Goal: Communication & Community: Answer question/provide support

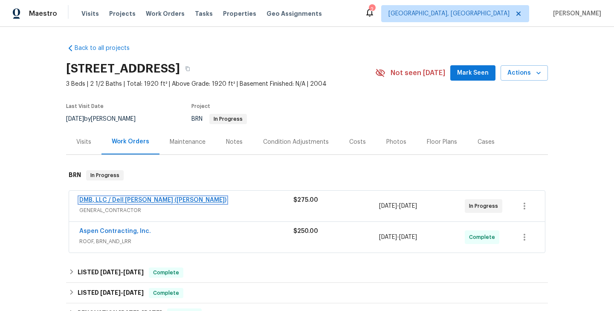
click at [117, 199] on link "DMB, LLC / Dell Bryson (Heise)" at bounding box center [152, 200] width 147 height 6
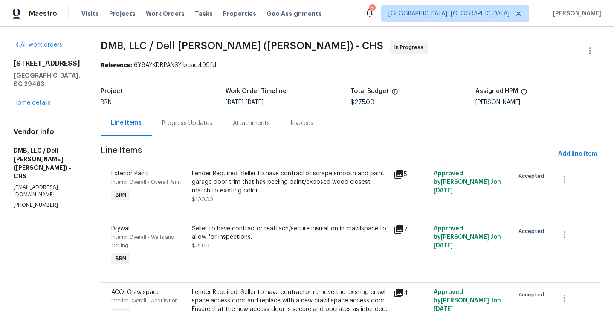
click at [183, 128] on div "Progress Updates" at bounding box center [187, 122] width 71 height 25
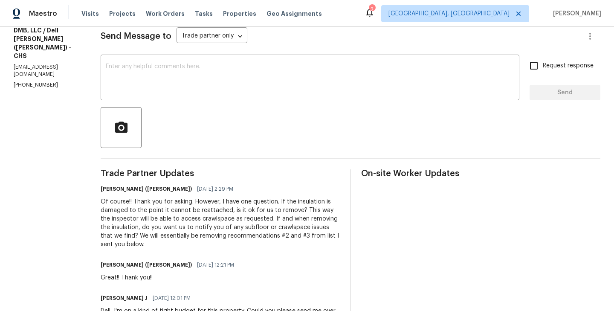
scroll to position [77, 0]
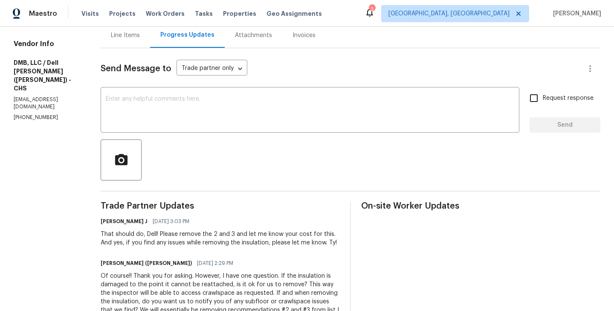
scroll to position [87, 0]
click at [152, 233] on div "That should do, Dell! Please remove the 2 and 3 and let me know your cost for t…" at bounding box center [220, 239] width 239 height 17
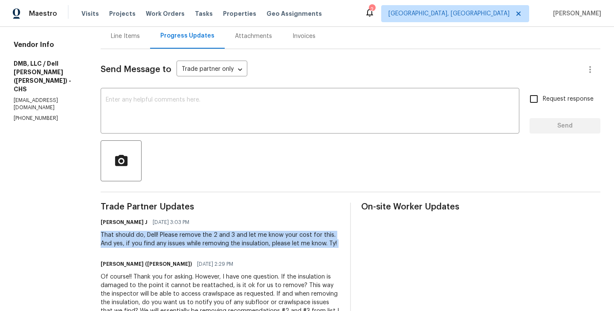
click at [152, 233] on div "That should do, Dell! Please remove the 2 and 3 and let me know your cost for t…" at bounding box center [220, 239] width 239 height 17
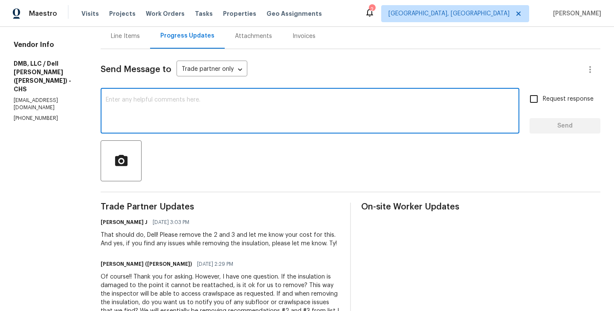
click at [310, 104] on textarea at bounding box center [310, 112] width 409 height 30
type textarea "."
click at [548, 100] on span "Request response" at bounding box center [568, 99] width 51 height 9
click at [543, 100] on input "Request response" at bounding box center [534, 99] width 18 height 18
checkbox input "true"
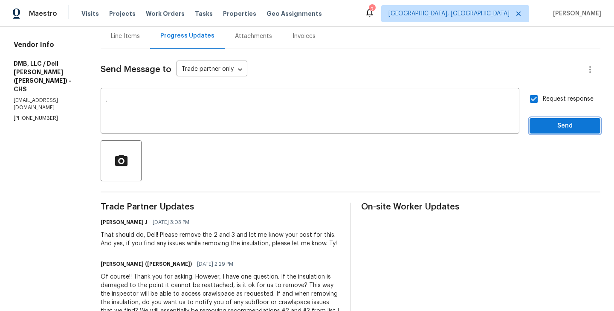
click at [548, 131] on span "Send" at bounding box center [565, 126] width 57 height 11
